Goal: Communication & Community: Answer question/provide support

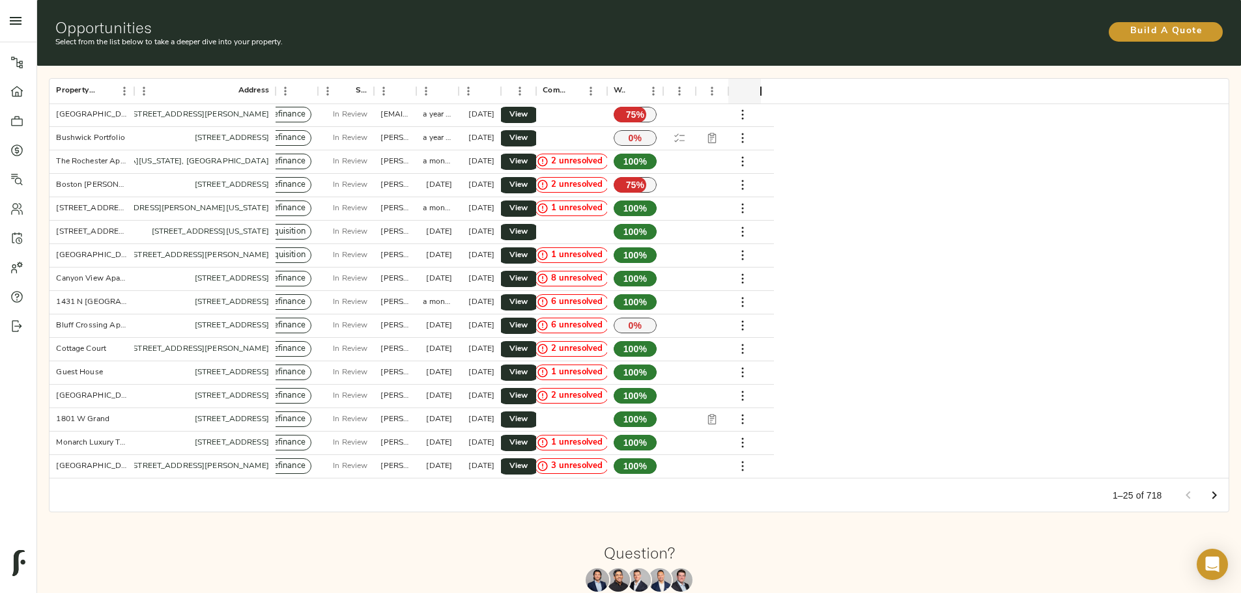
scroll to position [61, 0]
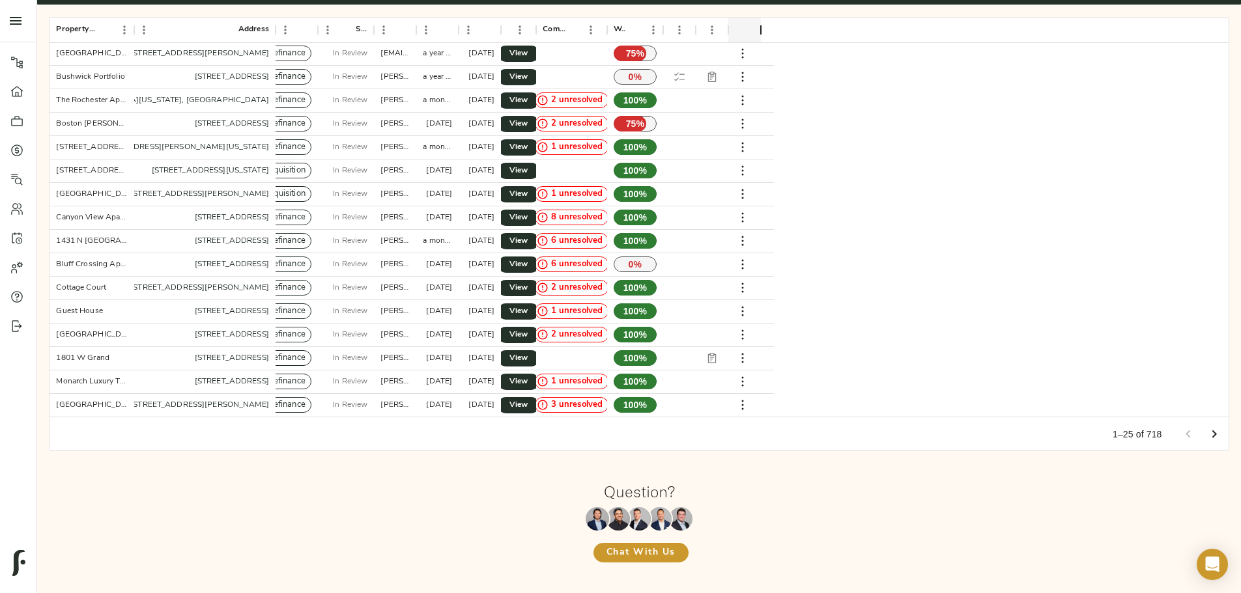
click at [1206, 427] on icon "Go to next page" at bounding box center [1214, 435] width 16 height 16
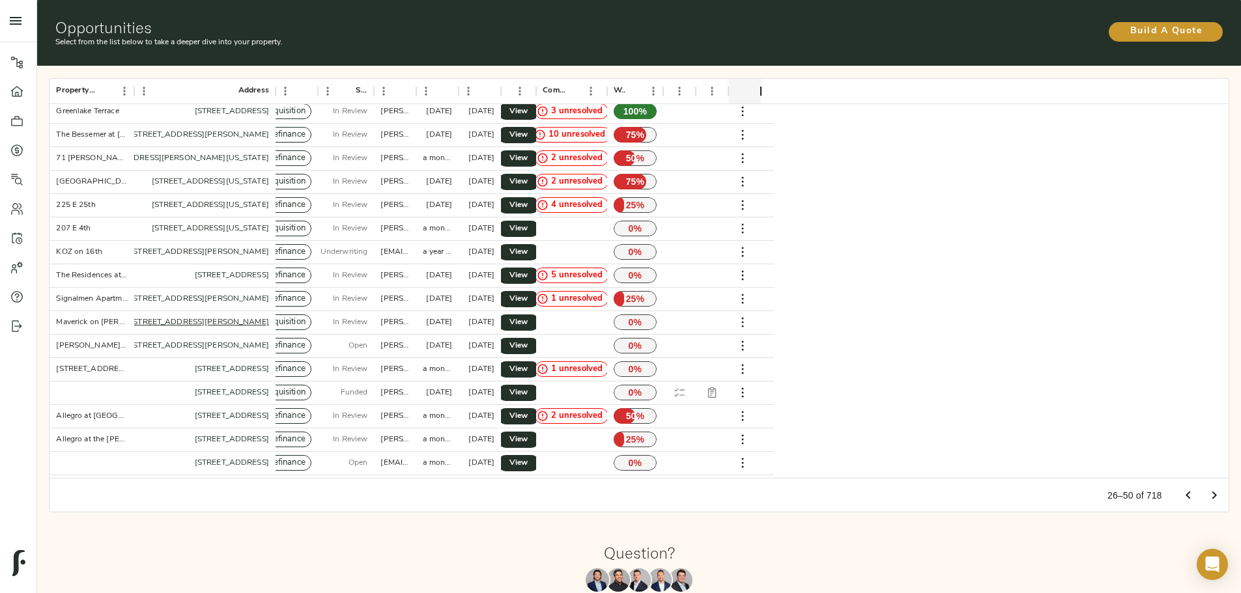
scroll to position [0, 0]
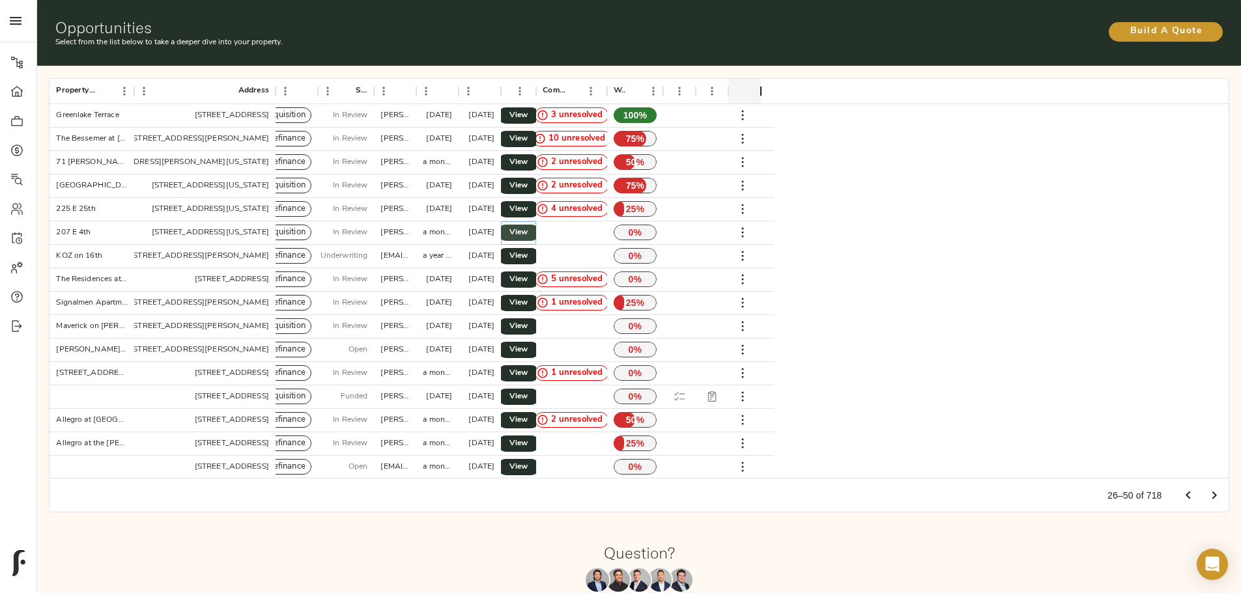
click at [526, 226] on span "View" at bounding box center [519, 233] width 16 height 14
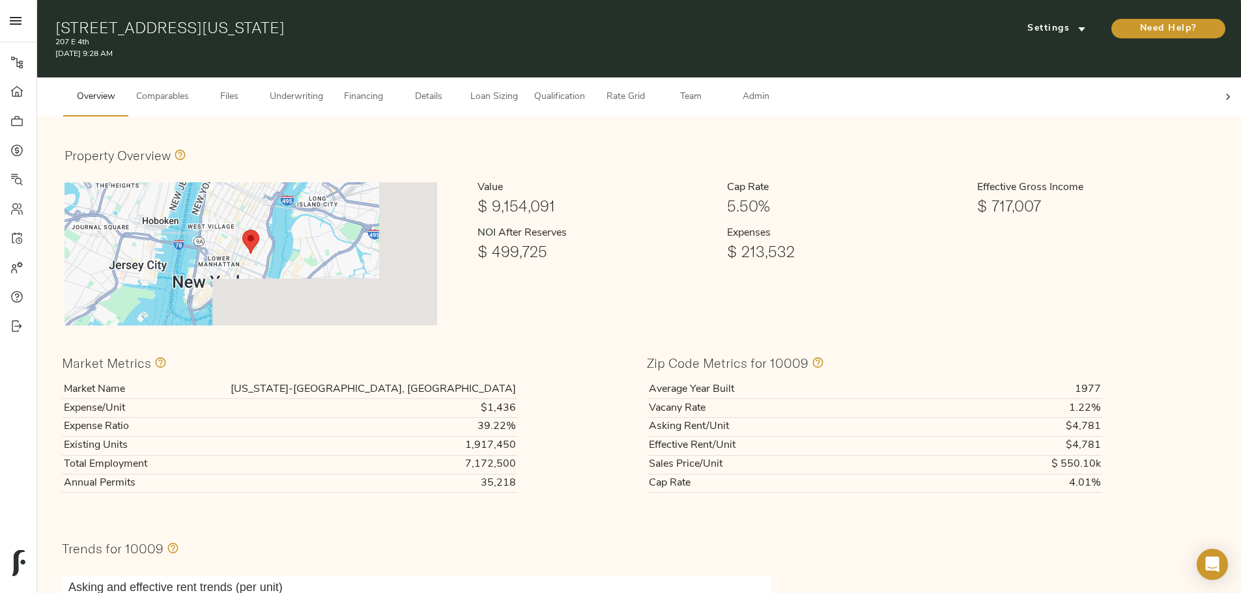
click at [331, 94] on button "Underwriting" at bounding box center [296, 97] width 69 height 39
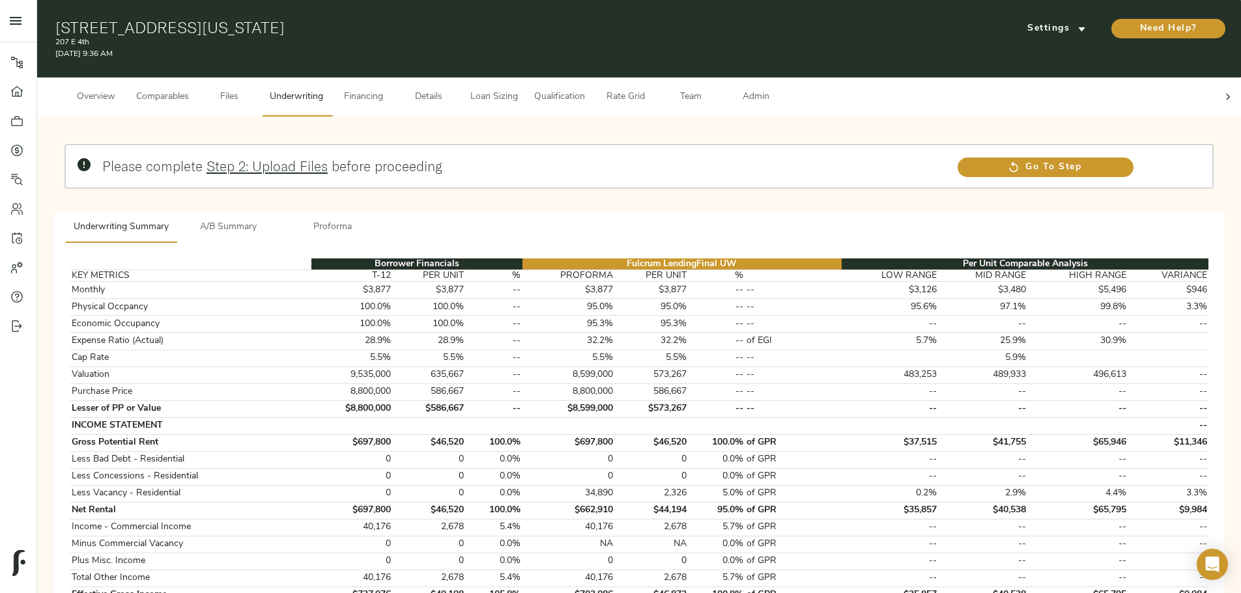
click at [1221, 91] on icon at bounding box center [1227, 97] width 13 height 13
click at [788, 94] on button "Admin" at bounding box center [755, 97] width 65 height 39
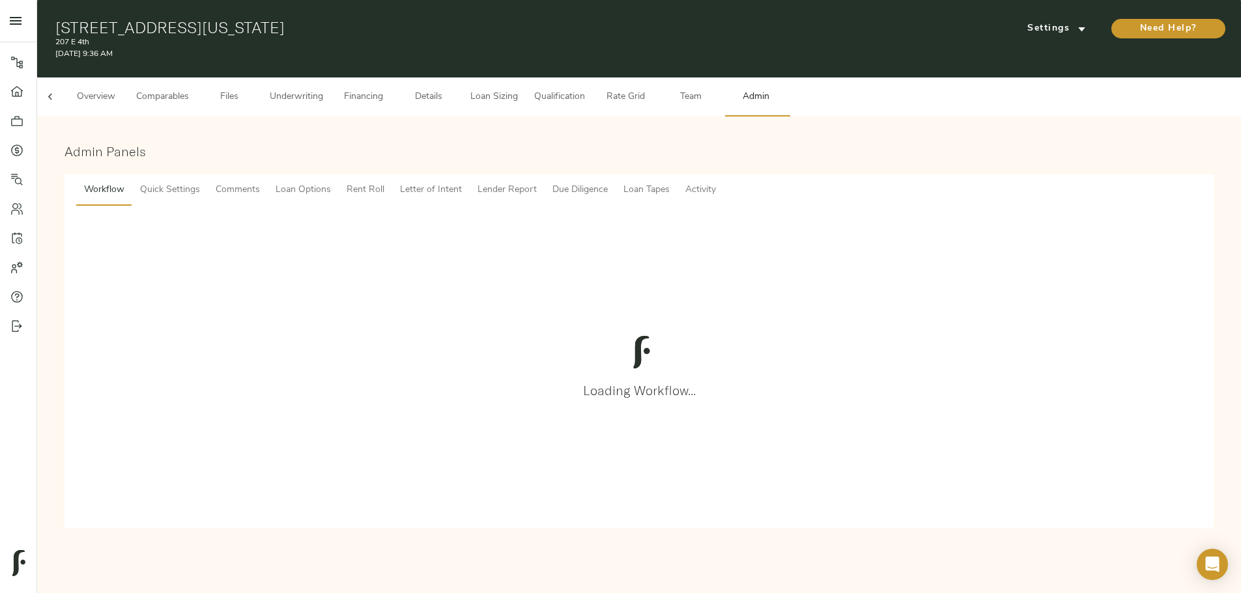
scroll to position [0, 51]
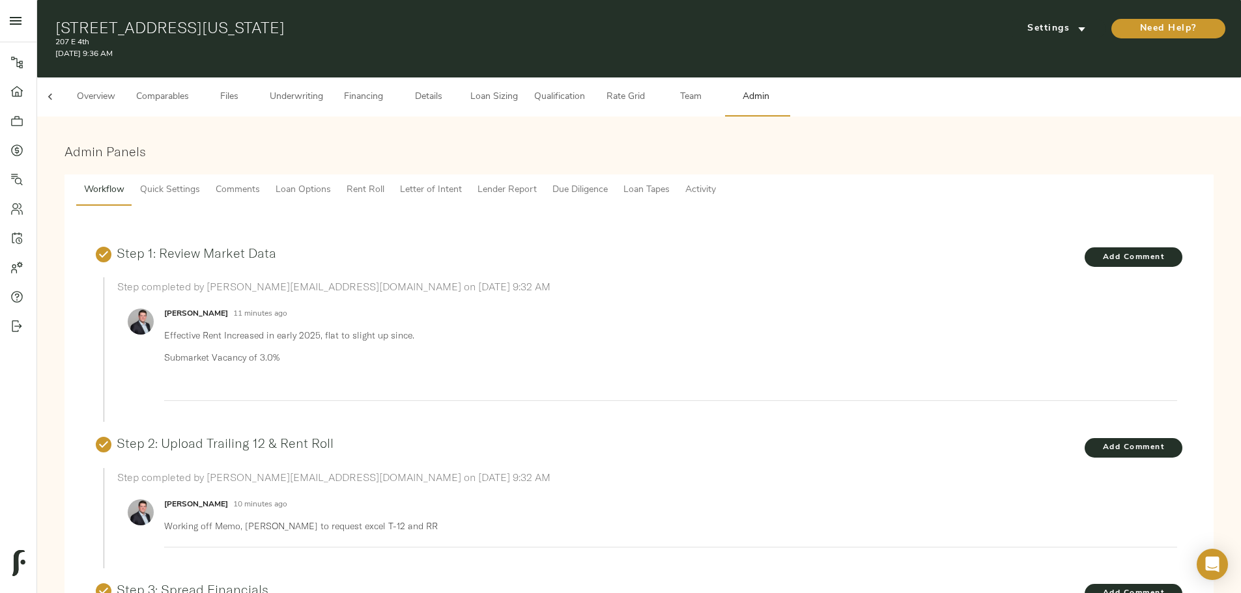
click at [260, 182] on span "Comments" at bounding box center [238, 190] width 44 height 16
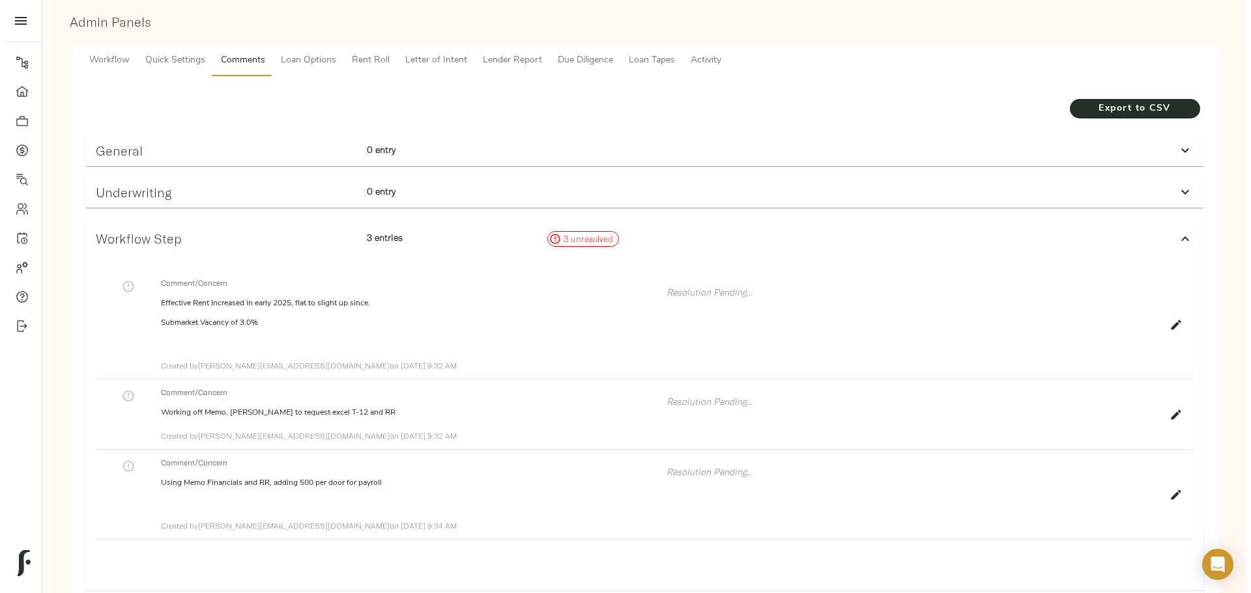
scroll to position [130, 0]
click at [356, 138] on div "General" at bounding box center [220, 149] width 271 height 25
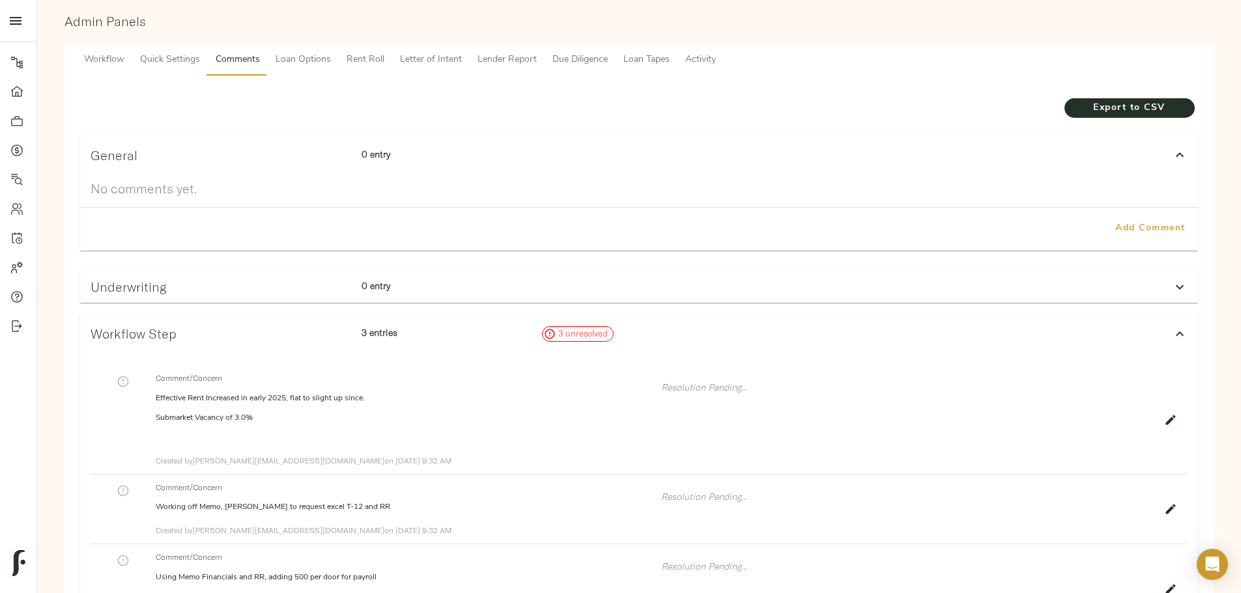
click at [1113, 221] on span "Add Comment" at bounding box center [1150, 229] width 74 height 16
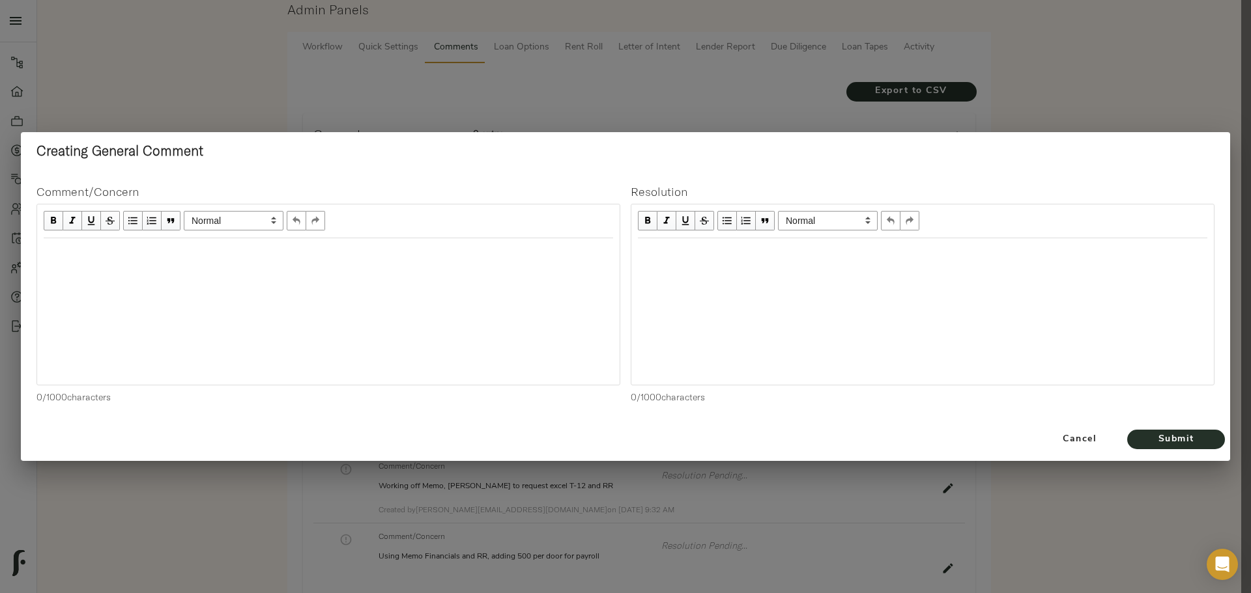
click at [289, 266] on div at bounding box center [328, 311] width 582 height 147
click at [261, 254] on div "Edit text" at bounding box center [328, 252] width 569 height 15
paste div "Edit text"
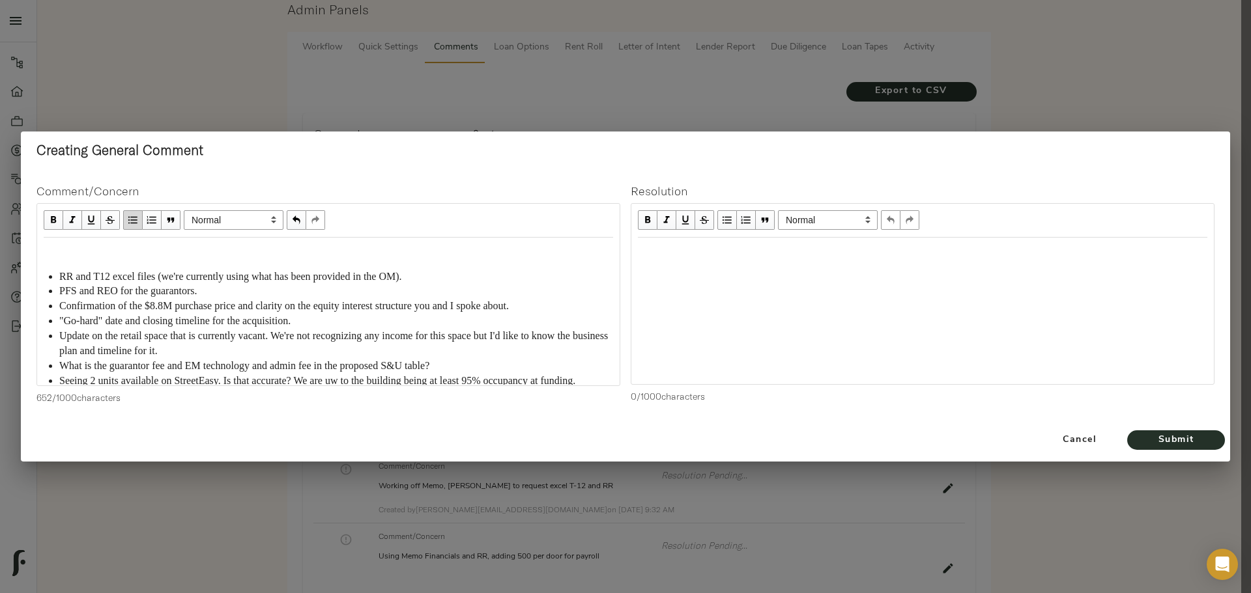
click at [98, 246] on div "Edit text" at bounding box center [328, 251] width 569 height 15
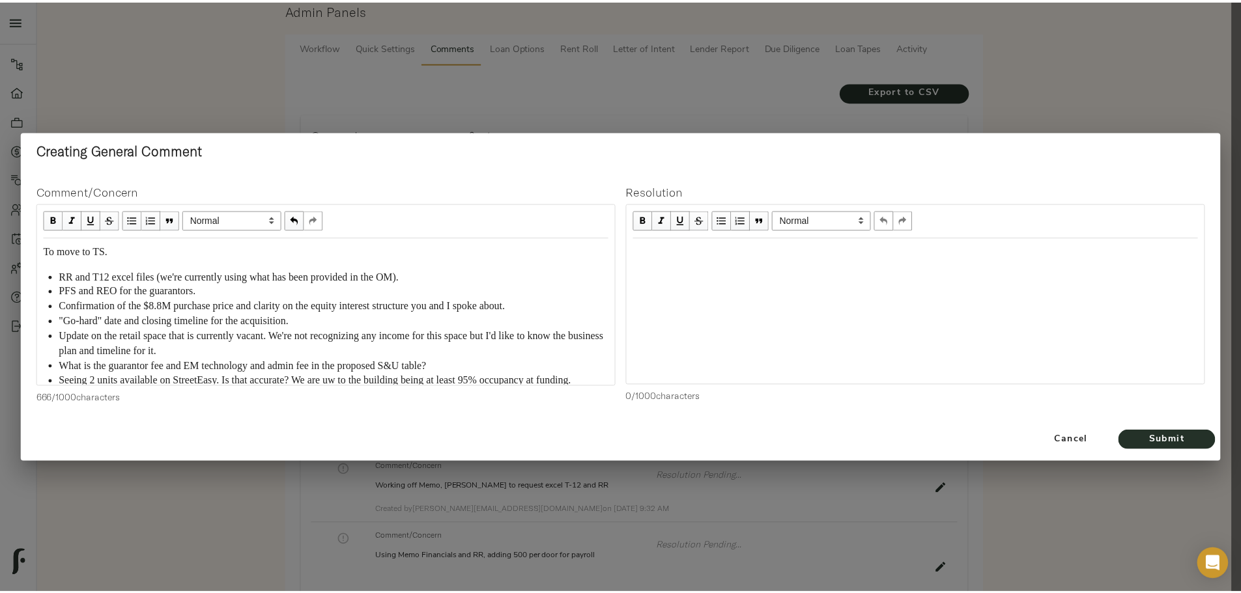
scroll to position [24, 0]
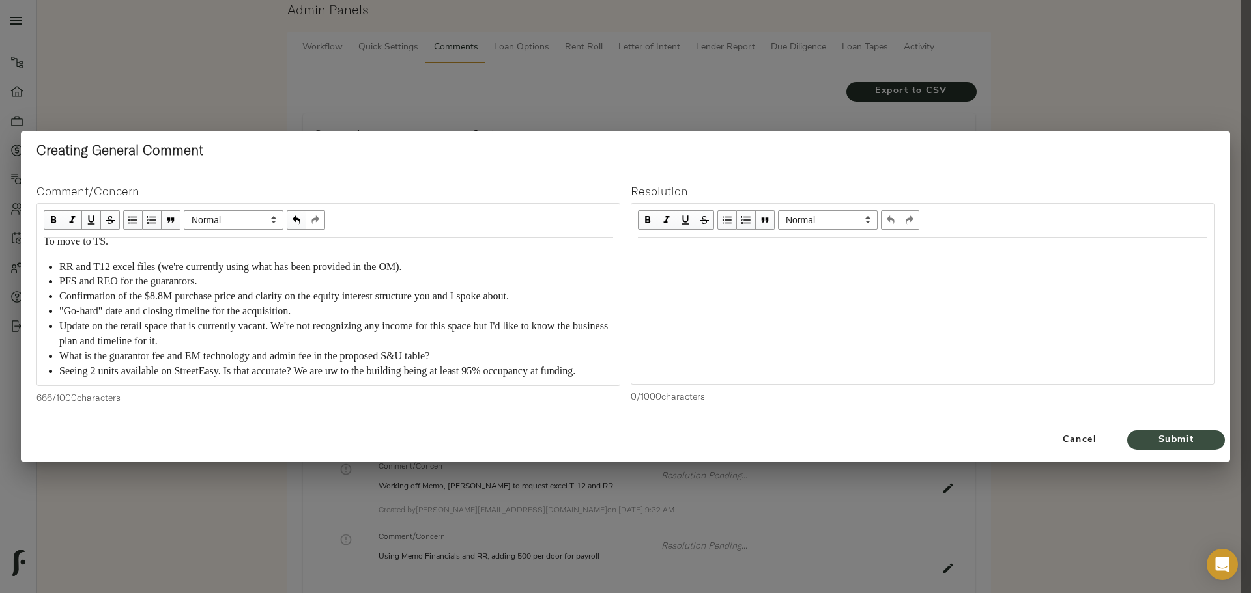
click at [1182, 437] on span "Submit" at bounding box center [1176, 441] width 72 height 16
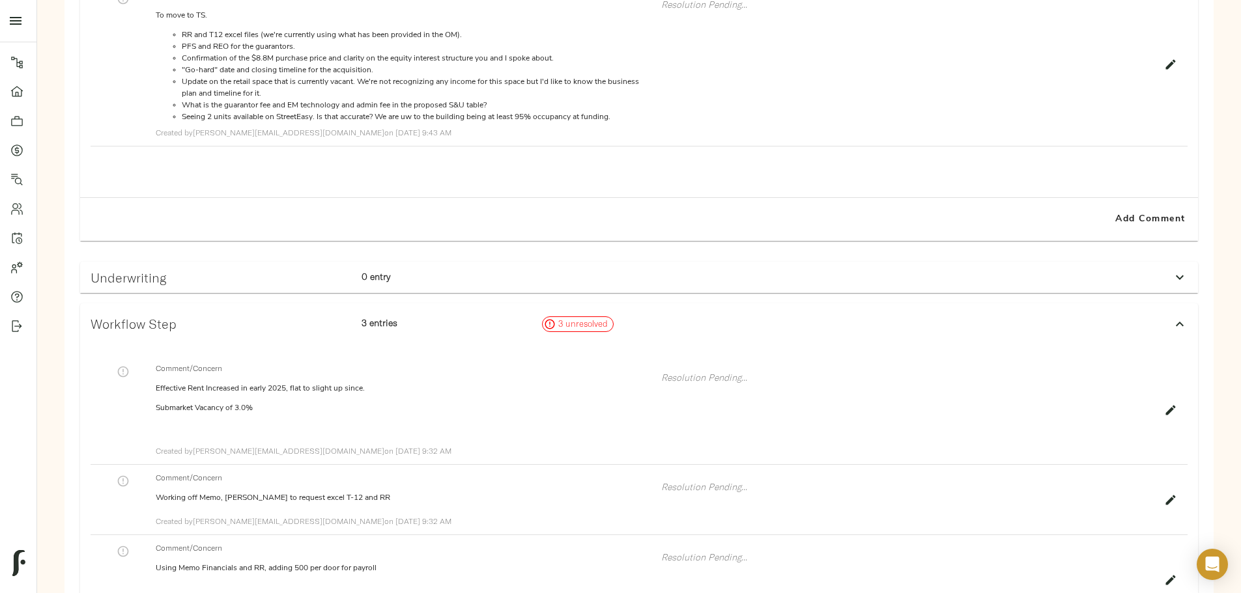
scroll to position [521, 0]
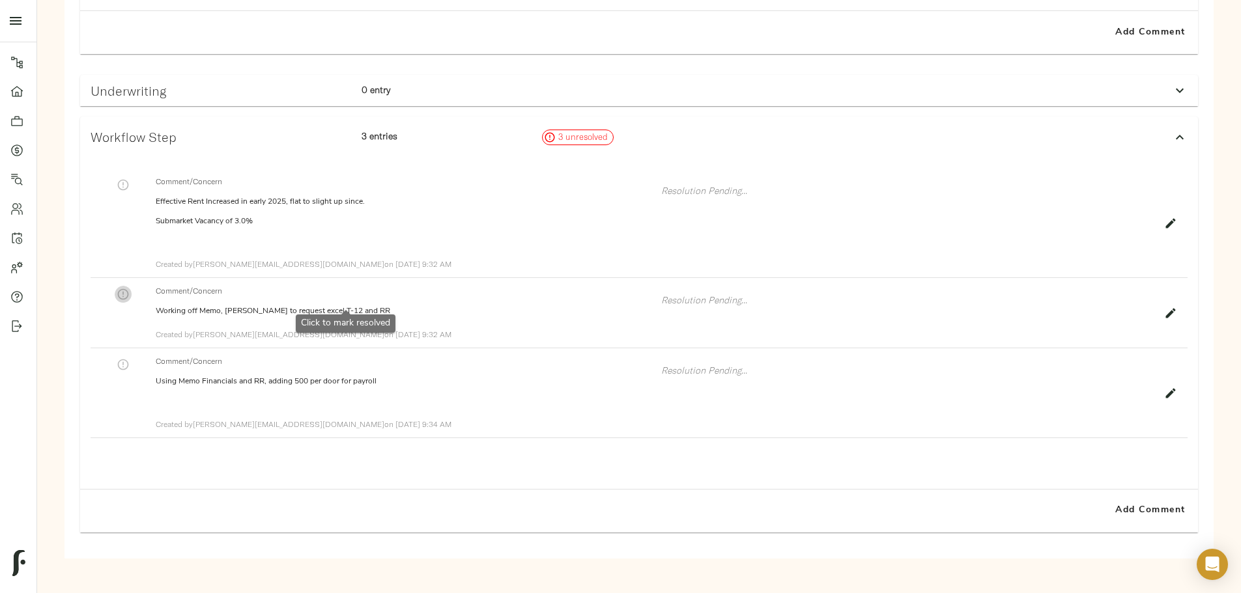
click at [130, 301] on icon "button" at bounding box center [123, 294] width 13 height 13
click at [1164, 314] on icon "button" at bounding box center [1170, 313] width 13 height 13
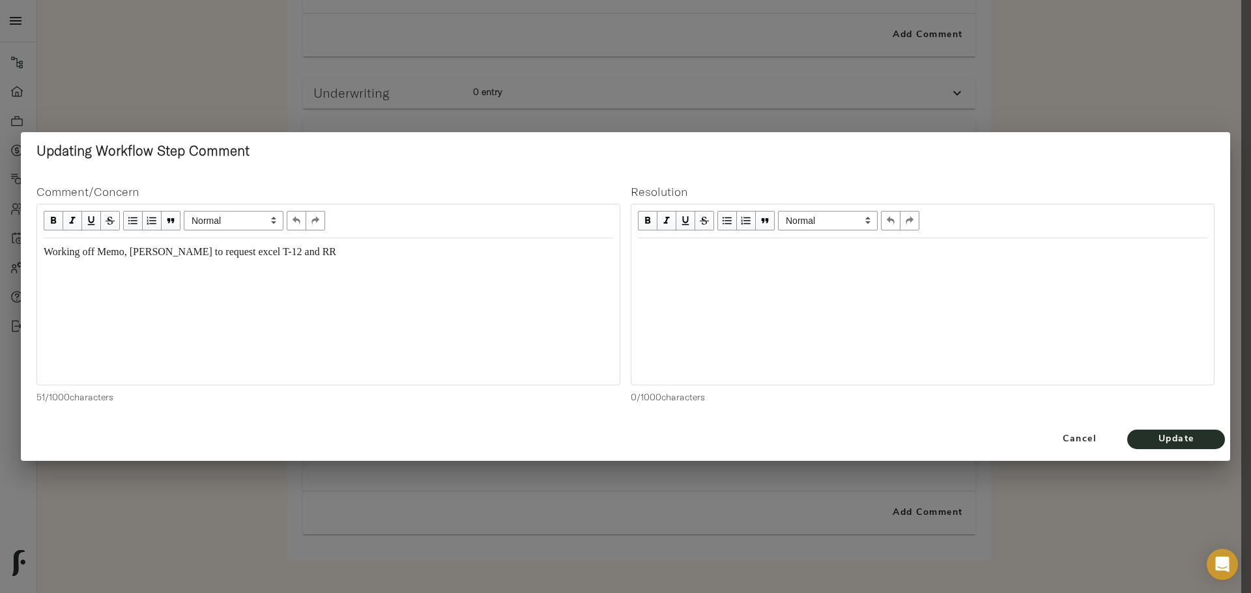
click at [675, 255] on div "Edit text" at bounding box center [922, 252] width 569 height 15
click at [1151, 442] on span "Update" at bounding box center [1176, 440] width 72 height 16
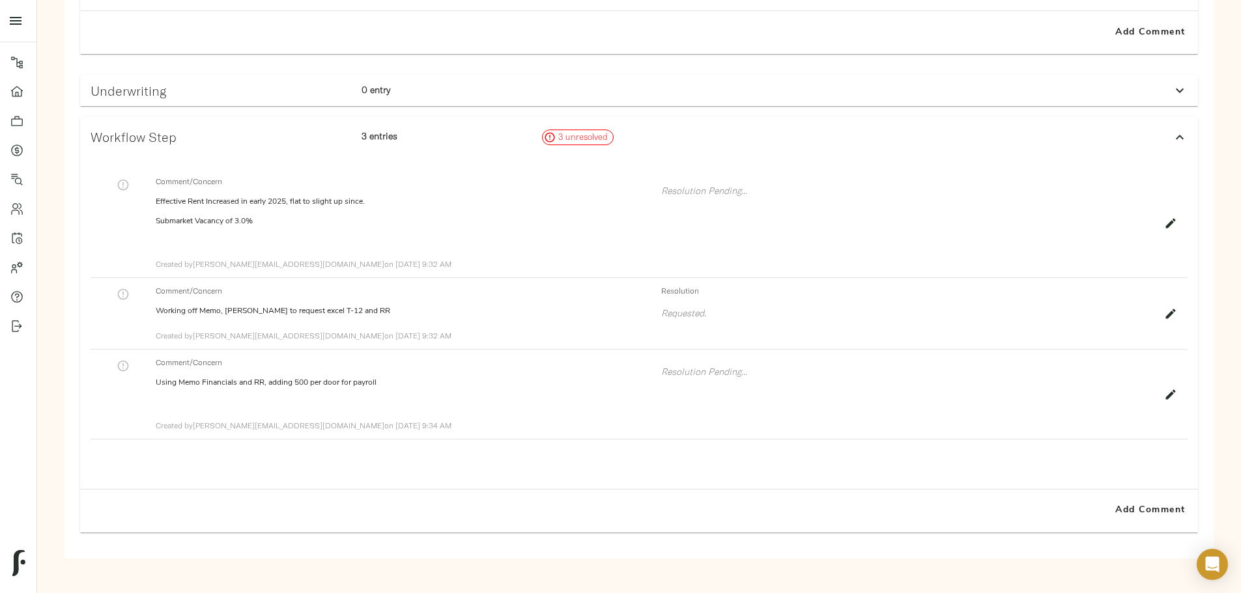
click at [132, 303] on button "button" at bounding box center [123, 294] width 17 height 17
click at [1166, 412] on icon "button" at bounding box center [1171, 408] width 10 height 10
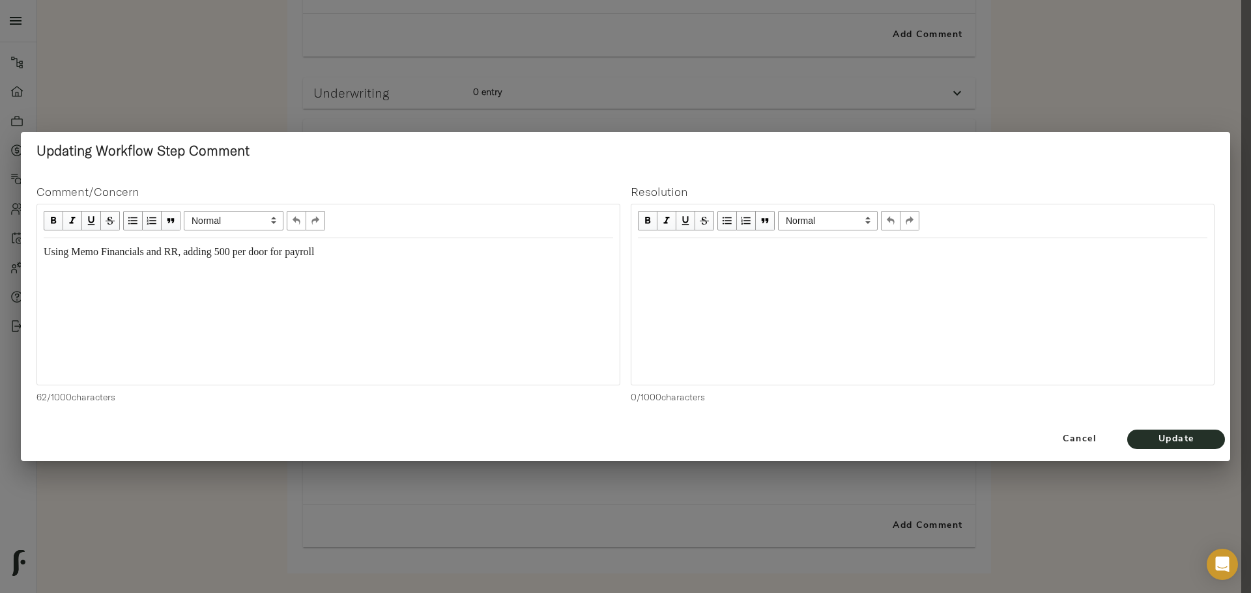
click at [655, 256] on div "Edit text" at bounding box center [922, 252] width 569 height 15
click at [1148, 441] on span "Update" at bounding box center [1176, 440] width 72 height 16
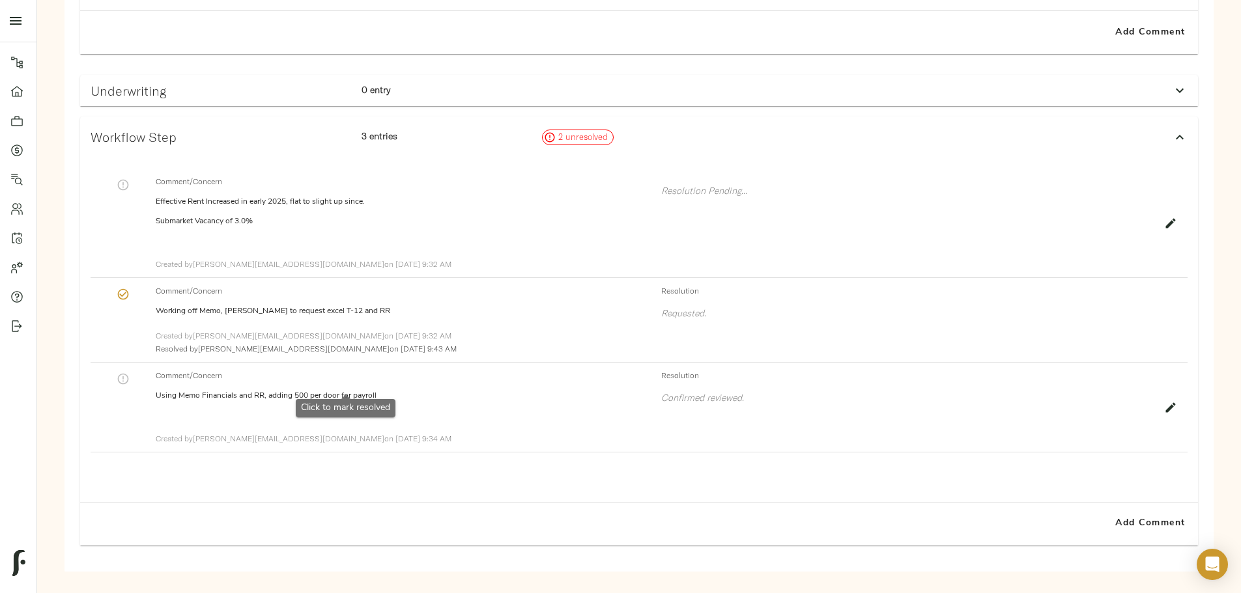
click at [130, 375] on icon "button" at bounding box center [123, 379] width 13 height 13
click at [1164, 228] on icon "button" at bounding box center [1170, 223] width 13 height 13
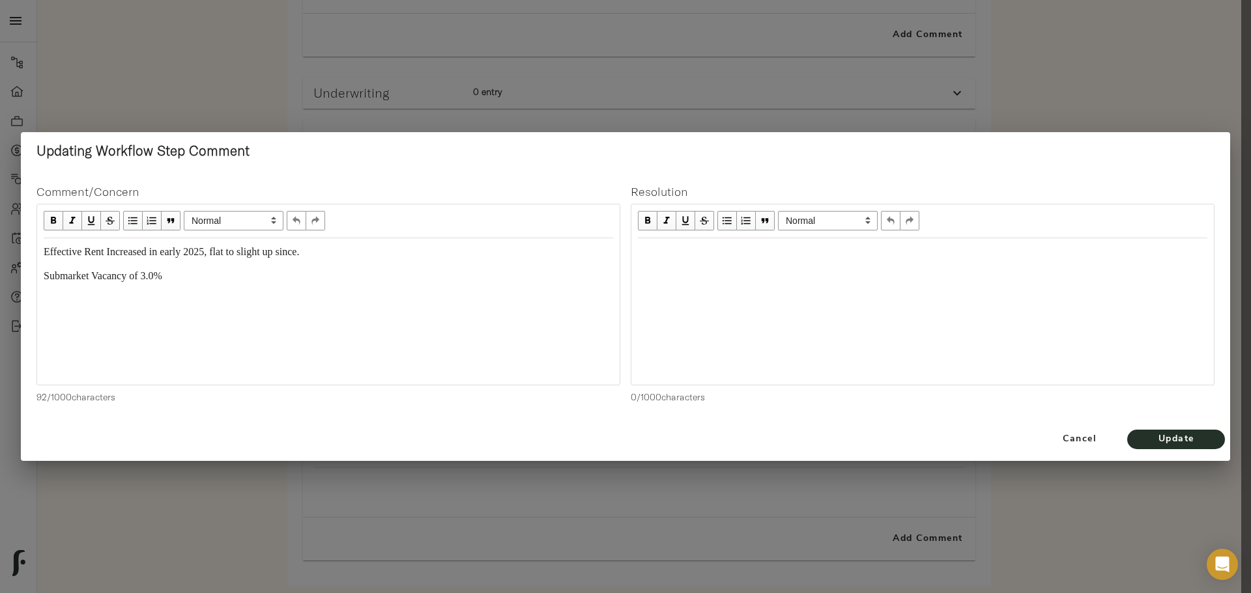
click at [730, 264] on div "Edit text" at bounding box center [922, 252] width 581 height 27
click at [1174, 432] on span "Update" at bounding box center [1176, 440] width 72 height 16
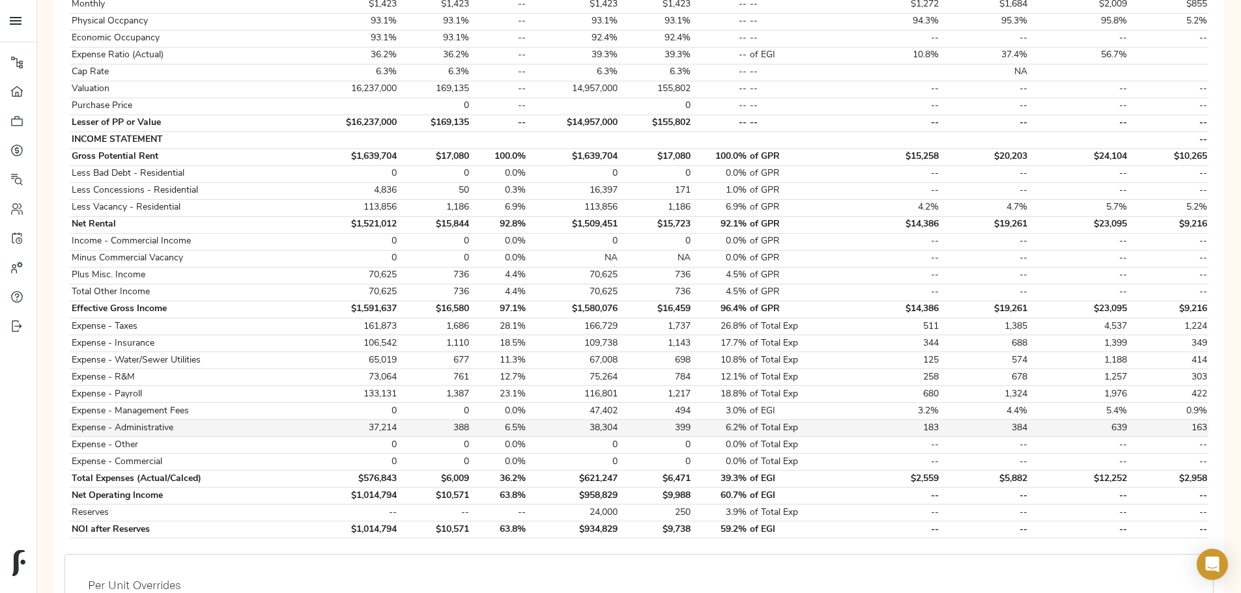
scroll to position [195, 0]
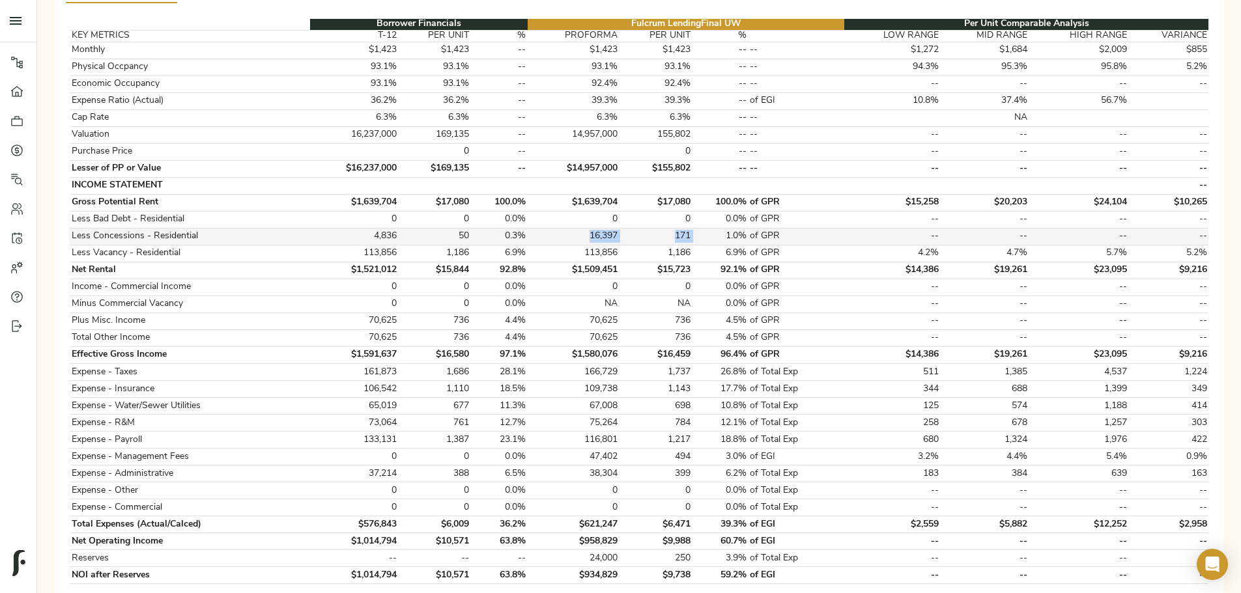
drag, startPoint x: 604, startPoint y: 221, endPoint x: 685, endPoint y: 226, distance: 81.6
click at [685, 228] on tr "Less Concessions - Residential 4,836 50 0.3% 16,397 171 1.0% of GPR -- -- -- --" at bounding box center [639, 236] width 1139 height 17
click at [642, 228] on td "171" at bounding box center [655, 236] width 72 height 17
drag, startPoint x: 601, startPoint y: 224, endPoint x: 634, endPoint y: 223, distance: 33.2
click at [634, 228] on tr "Less Concessions - Residential 4,836 50 0.3% 16,397 171 1.0% of GPR -- -- -- --" at bounding box center [639, 236] width 1139 height 17
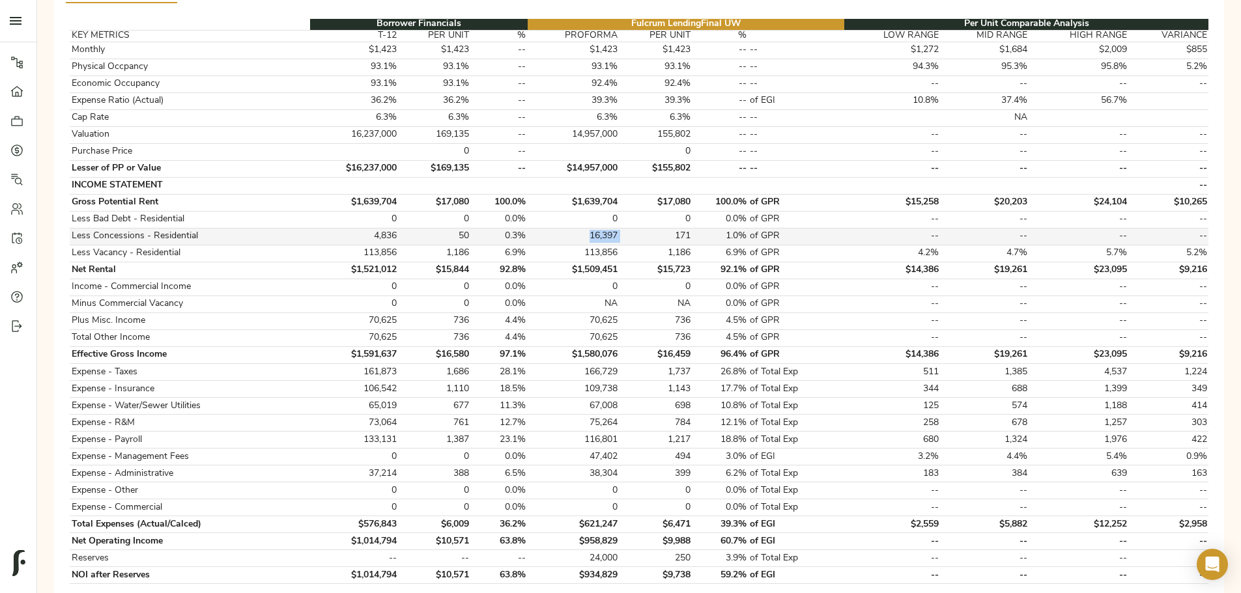
click at [634, 228] on td "171" at bounding box center [655, 236] width 72 height 17
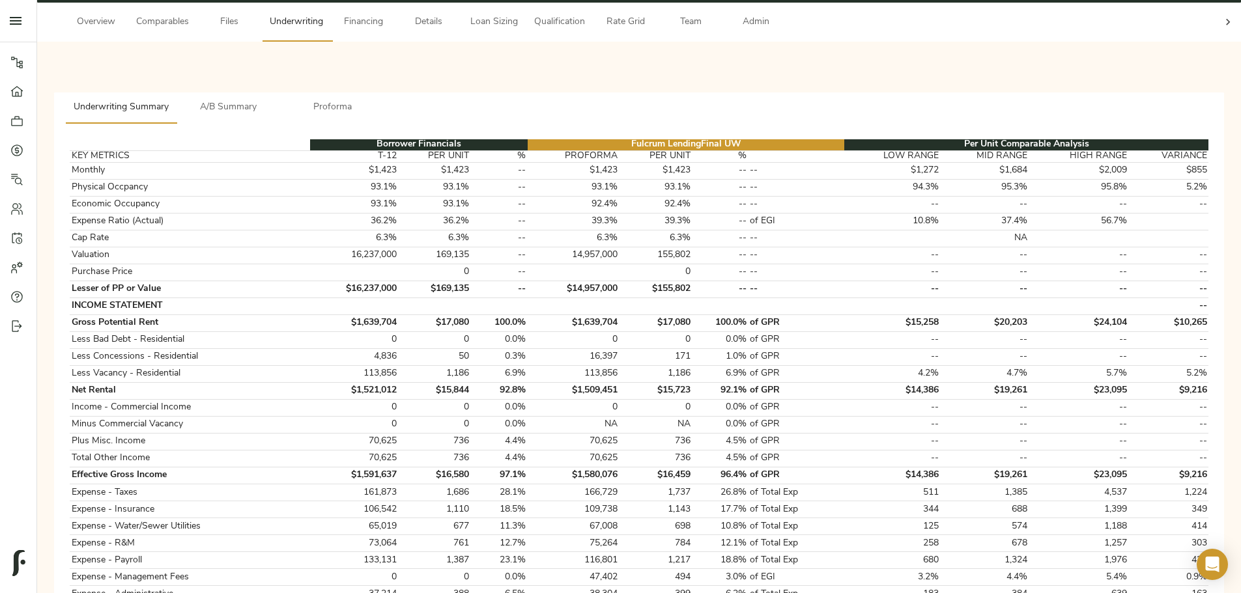
scroll to position [65, 0]
